Goal: Find specific page/section: Find specific page/section

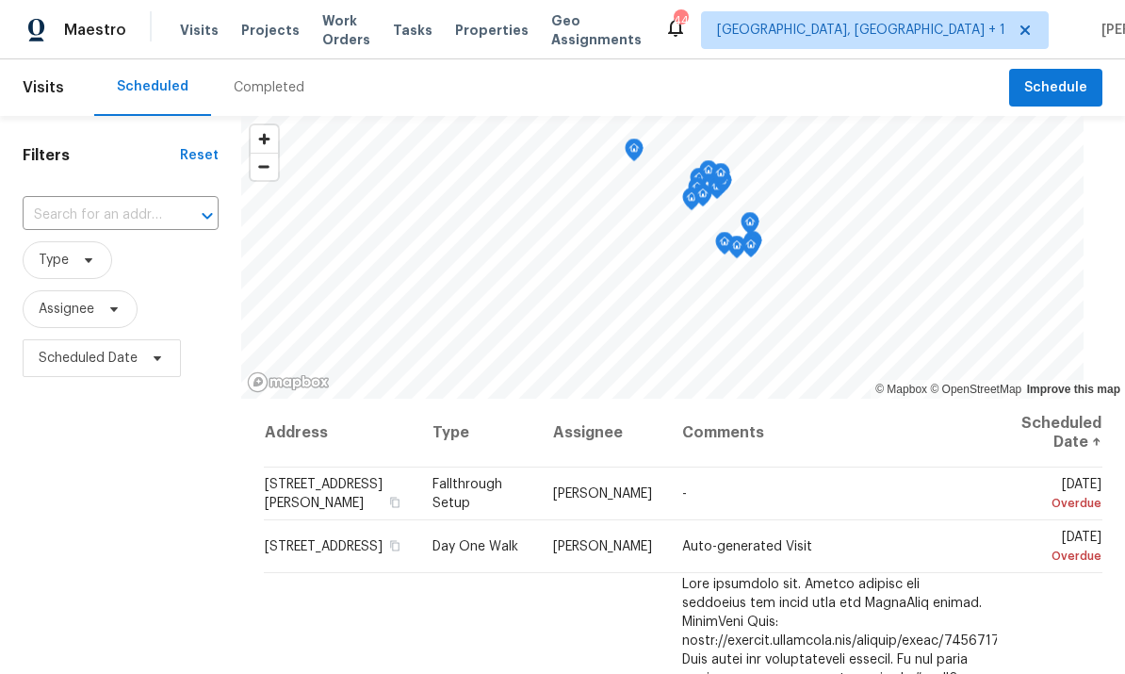
click at [264, 37] on span "Projects" at bounding box center [270, 30] width 58 height 19
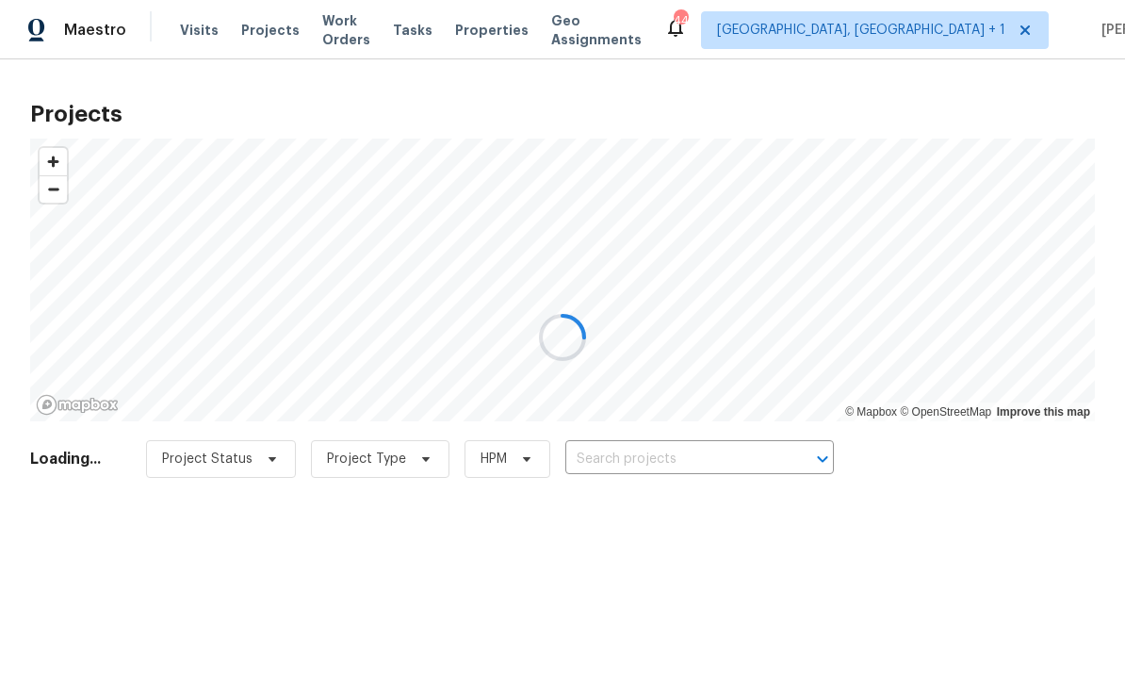
click at [660, 459] on div at bounding box center [562, 337] width 1125 height 674
click at [668, 459] on div at bounding box center [562, 337] width 1125 height 674
click at [667, 459] on div at bounding box center [562, 337] width 1125 height 674
click at [657, 452] on input "text" at bounding box center [673, 459] width 216 height 29
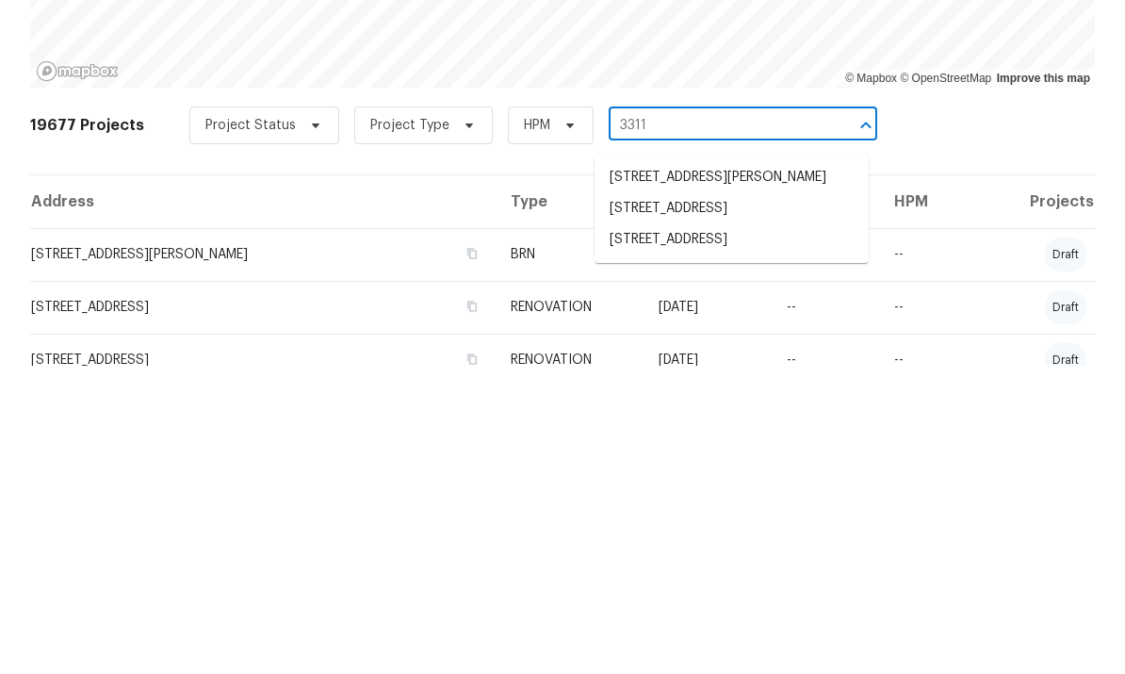
scroll to position [38, 0]
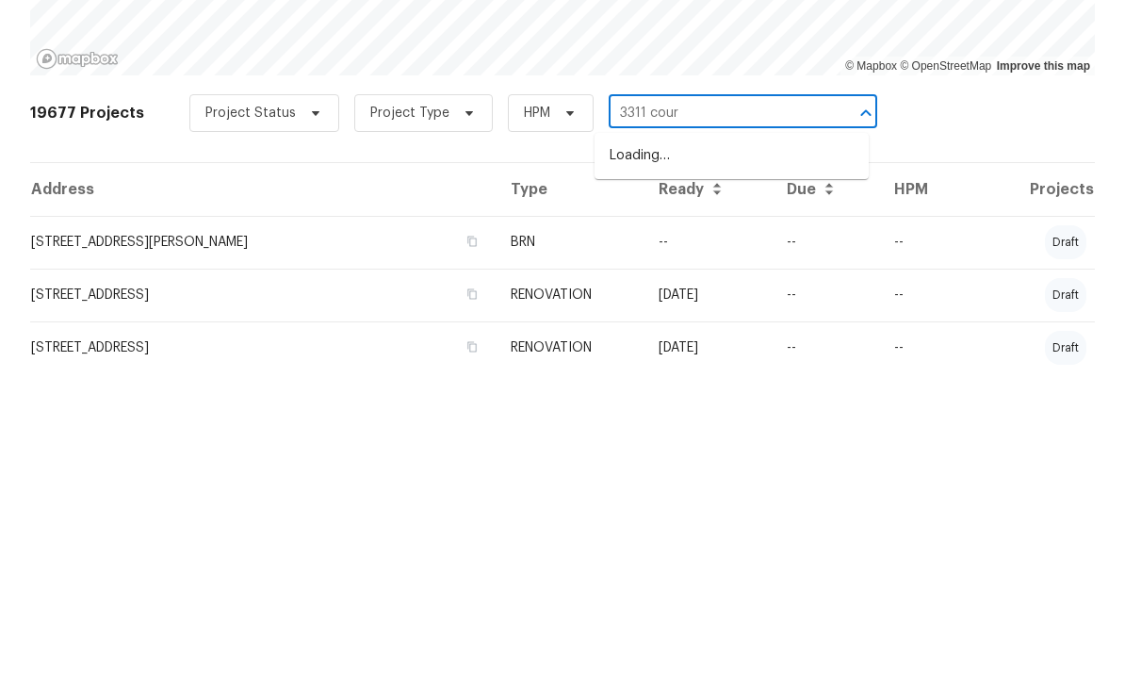
type input "3311 court"
click at [716, 448] on li "[STREET_ADDRESS]" at bounding box center [731, 463] width 274 height 31
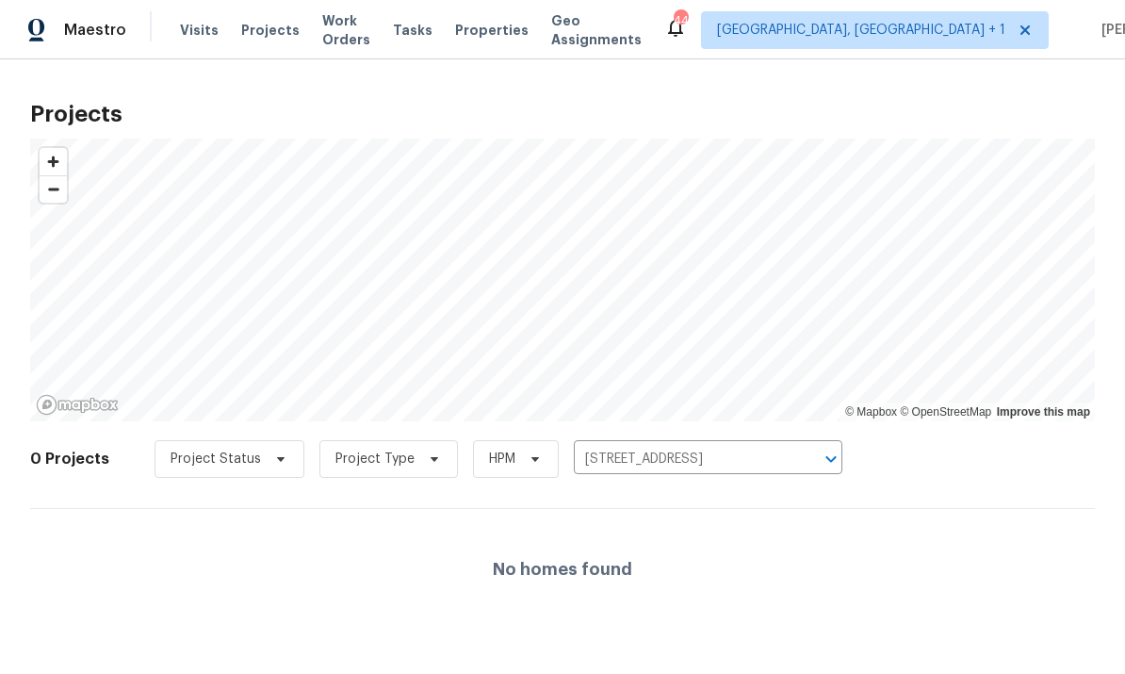
click at [257, 38] on span "Projects" at bounding box center [270, 30] width 58 height 19
click at [805, 457] on icon "Clear" at bounding box center [806, 458] width 19 height 19
click at [635, 459] on input "text" at bounding box center [682, 459] width 216 height 29
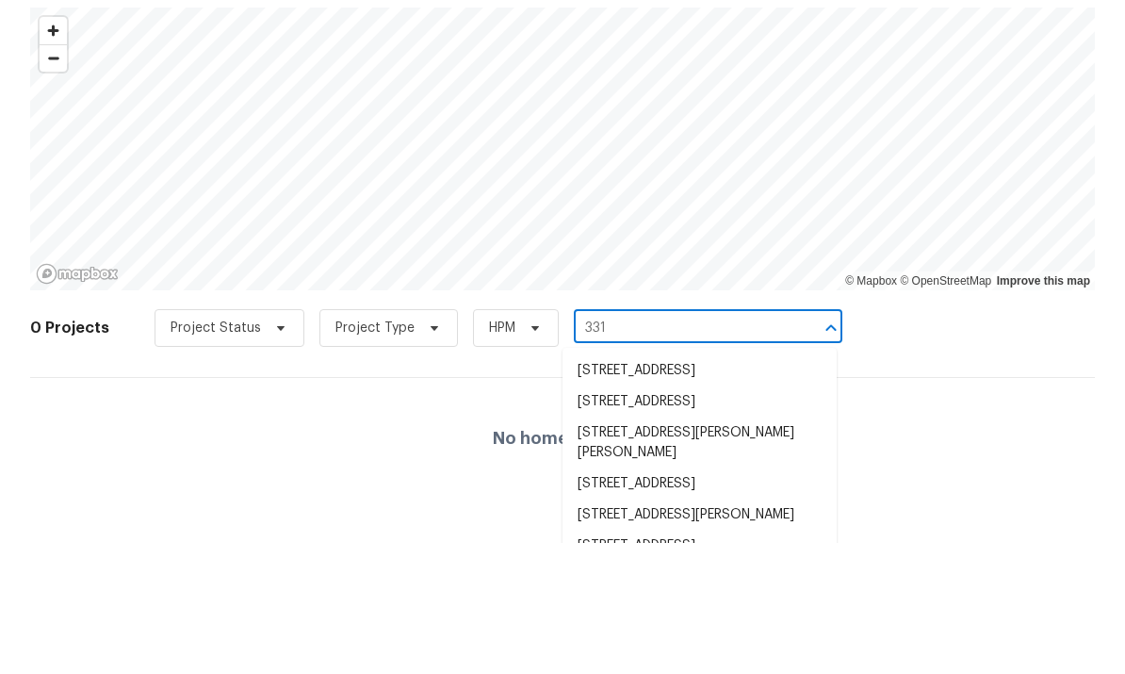
type input "3311"
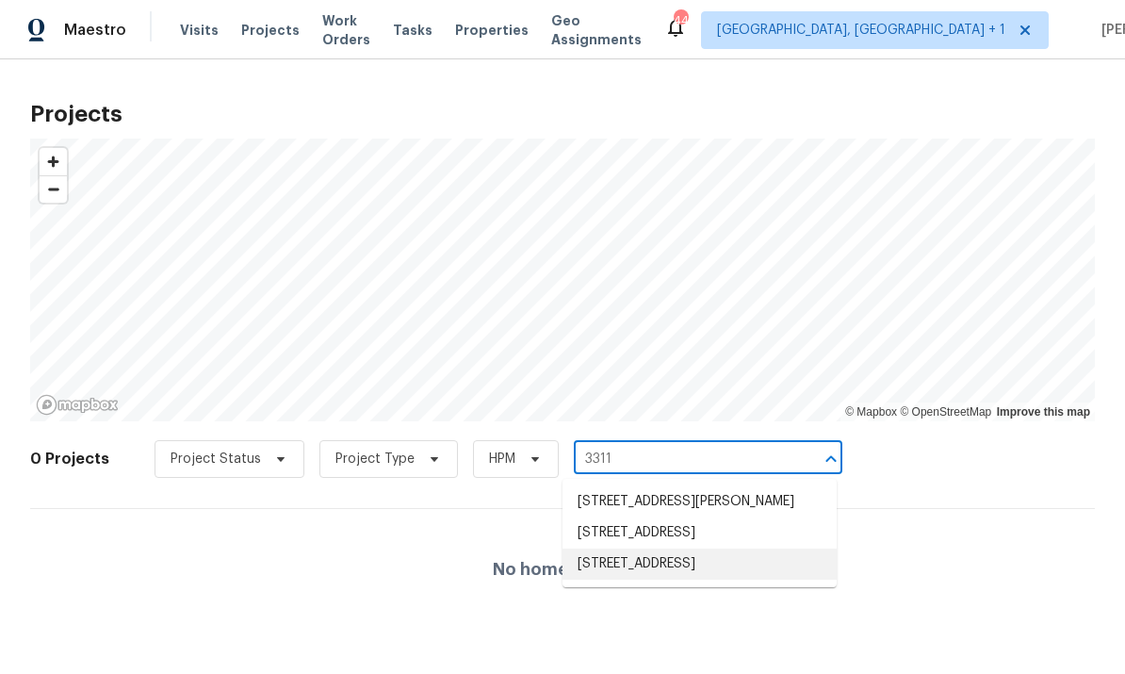
click at [688, 579] on li "[STREET_ADDRESS]" at bounding box center [699, 563] width 274 height 31
